Goal: Transaction & Acquisition: Purchase product/service

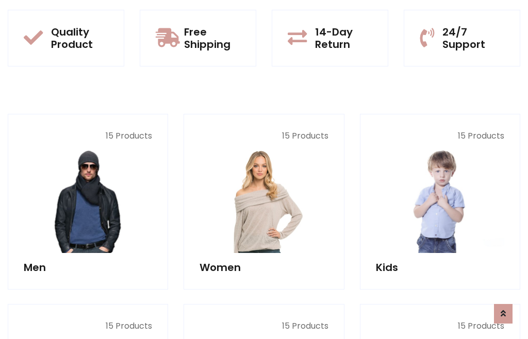
scroll to position [840, 0]
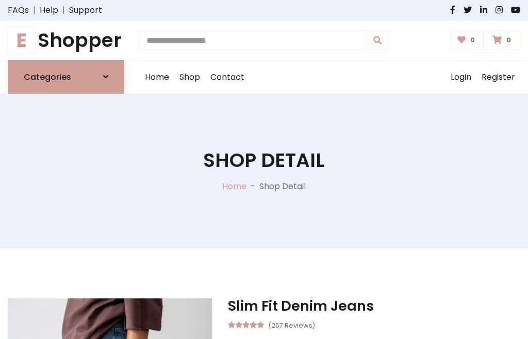
click at [66, 40] on h1 "E Shopper" at bounding box center [66, 40] width 117 height 23
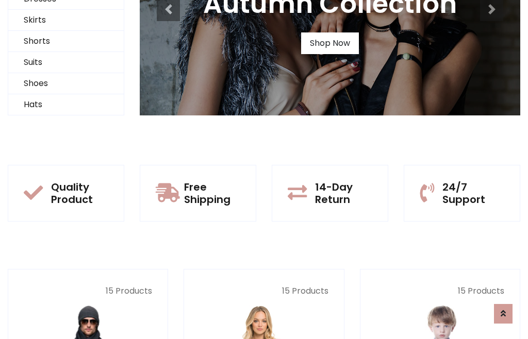
scroll to position [100, 0]
